Goal: Information Seeking & Learning: Check status

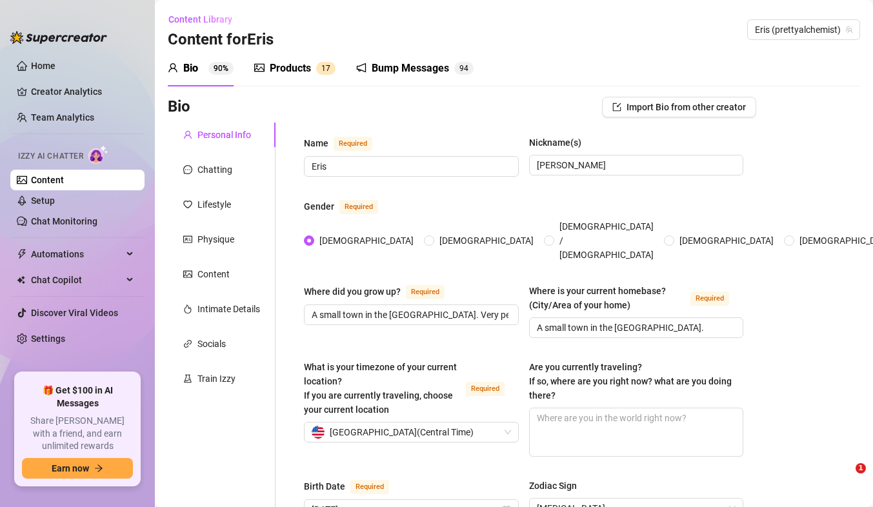
radio input "true"
type input "[DATE]"
click at [49, 68] on link "Home" at bounding box center [43, 66] width 25 height 10
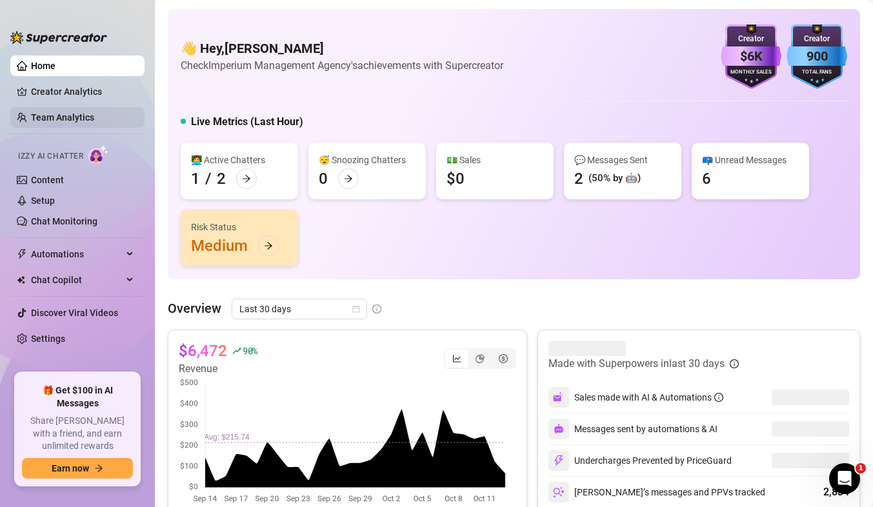
click at [77, 118] on link "Team Analytics" at bounding box center [62, 117] width 63 height 10
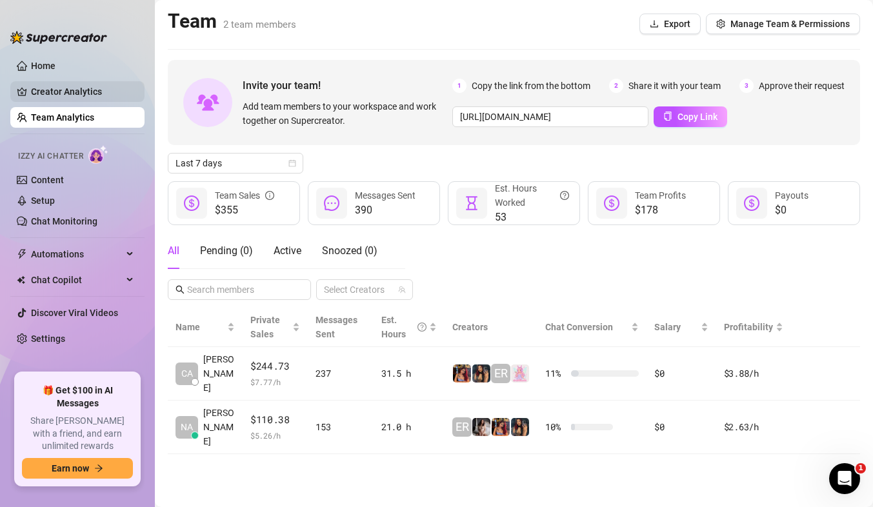
click at [79, 89] on link "Creator Analytics" at bounding box center [82, 91] width 103 height 21
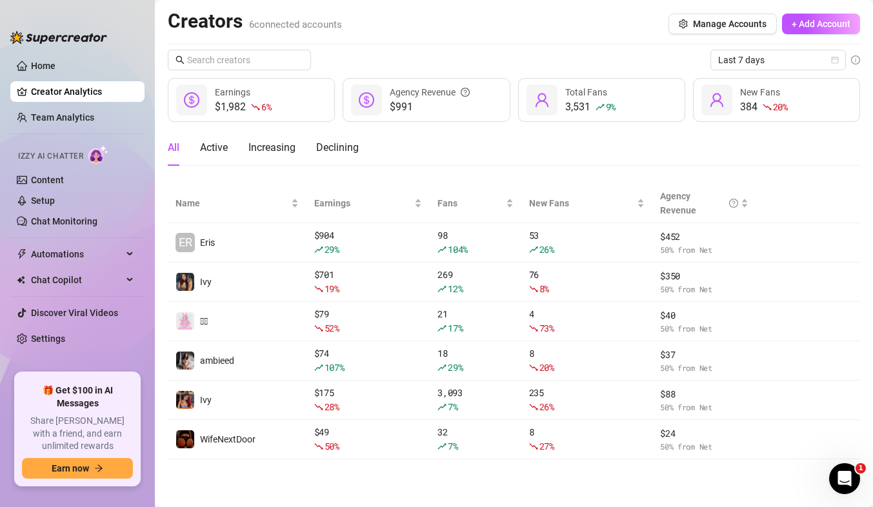
click at [747, 72] on div "Last 7 days $1,982 6 % Earnings $991 Agency Revenue 3,531 9 % Total Fans 384 20…" at bounding box center [514, 255] width 692 height 410
click at [752, 69] on span "Last 7 days" at bounding box center [778, 59] width 120 height 19
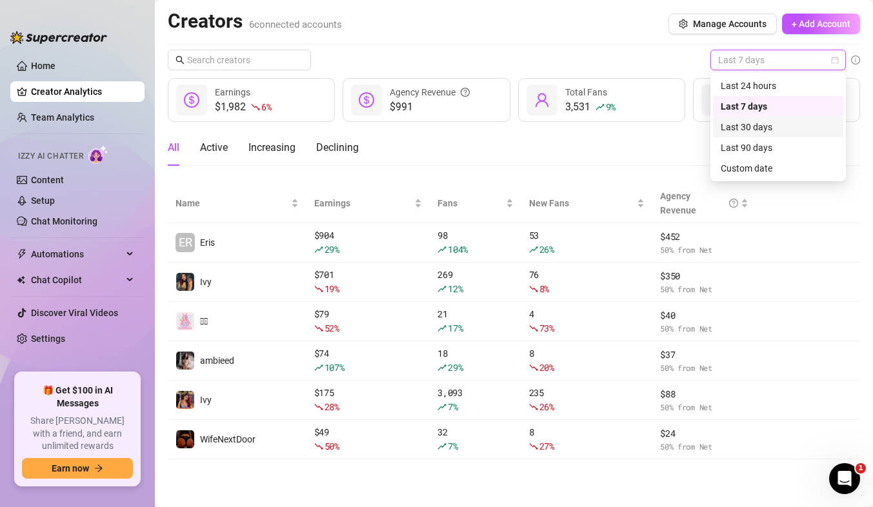
click at [753, 132] on div "Last 30 days" at bounding box center [778, 127] width 115 height 14
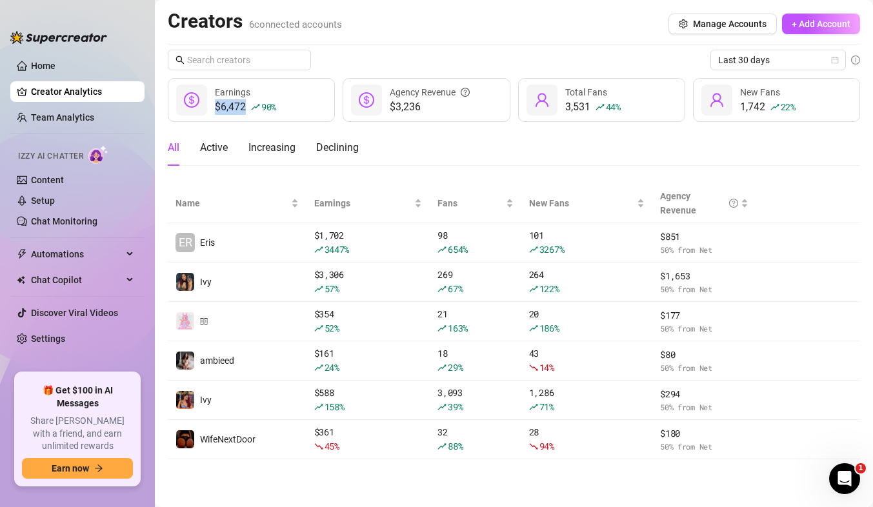
drag, startPoint x: 279, startPoint y: 112, endPoint x: 202, endPoint y: 115, distance: 77.5
click at [202, 115] on div "$6,472 90 % Earnings" at bounding box center [251, 100] width 167 height 44
drag, startPoint x: 431, startPoint y: 112, endPoint x: 382, endPoint y: 103, distance: 49.9
click at [382, 103] on div "$3,236 Agency Revenue" at bounding box center [426, 100] width 167 height 44
click at [431, 102] on span "$3,236" at bounding box center [430, 106] width 80 height 15
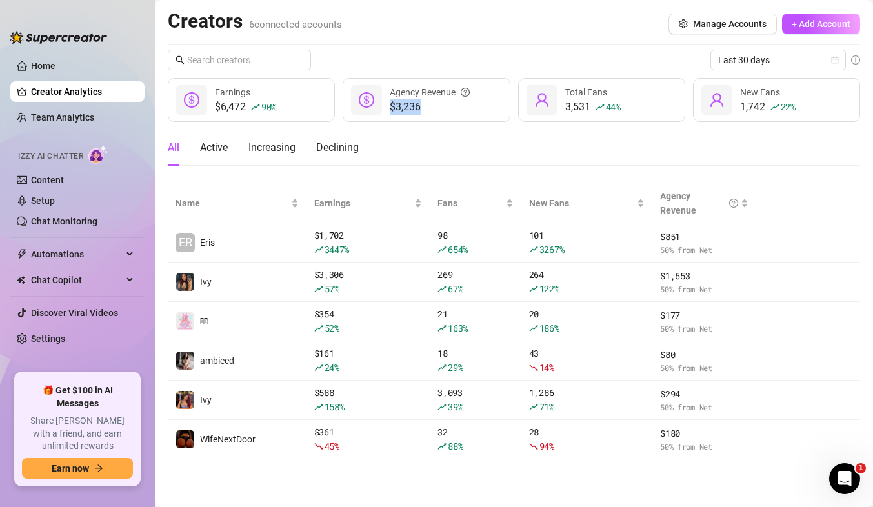
drag, startPoint x: 436, startPoint y: 110, endPoint x: 383, endPoint y: 102, distance: 53.5
click at [383, 102] on div "$3,236 Agency Revenue" at bounding box center [426, 100] width 167 height 44
click at [846, 480] on icon "Open Intercom Messenger" at bounding box center [842, 476] width 21 height 21
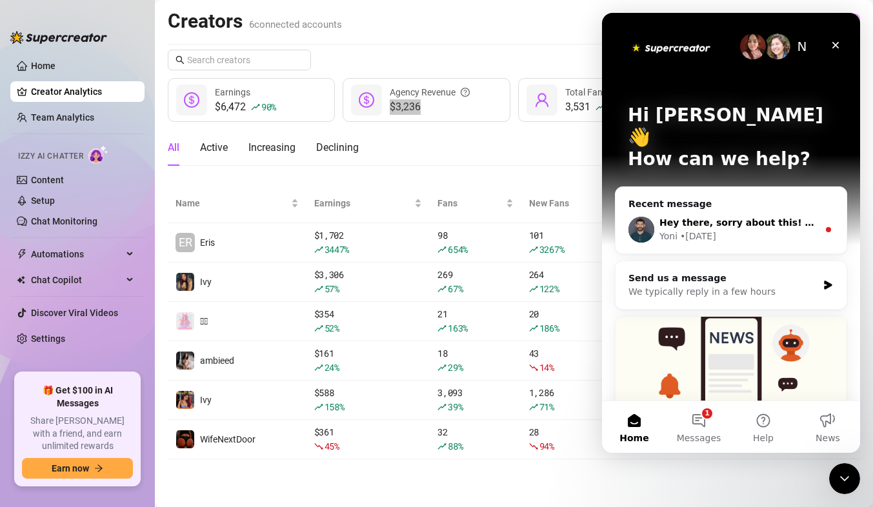
click at [743, 230] on div "Yoni • [DATE]" at bounding box center [738, 237] width 159 height 14
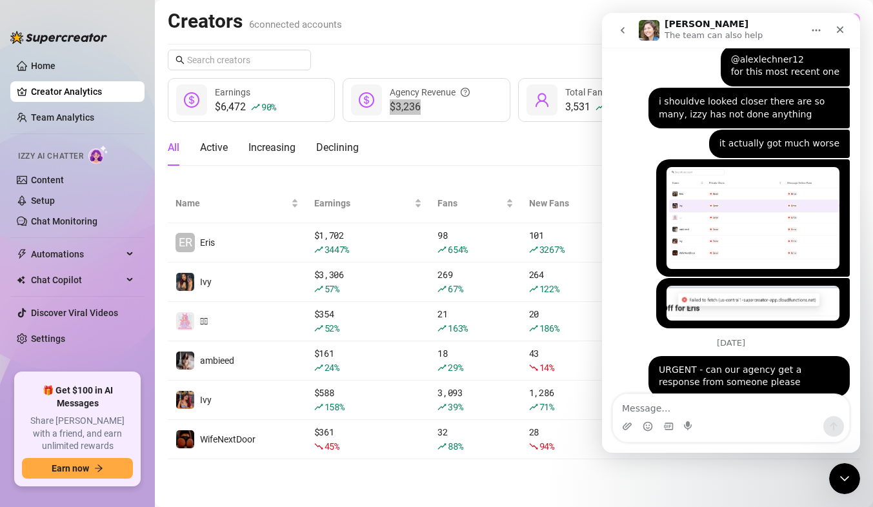
scroll to position [3702, 0]
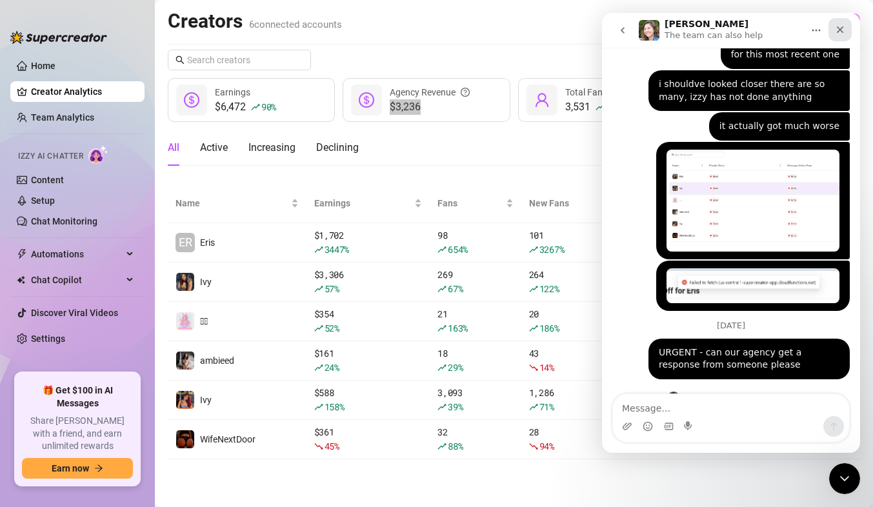
click at [843, 26] on icon "Close" at bounding box center [840, 30] width 10 height 10
